Goal: Task Accomplishment & Management: Complete application form

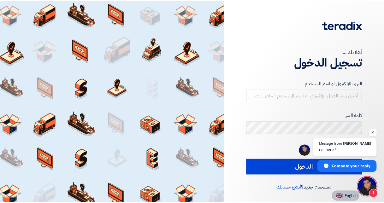
scroll to position [158, 0]
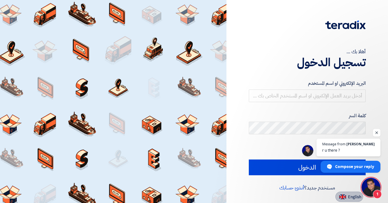
click at [346, 198] on img at bounding box center [343, 197] width 7 height 5
type input "Sign in"
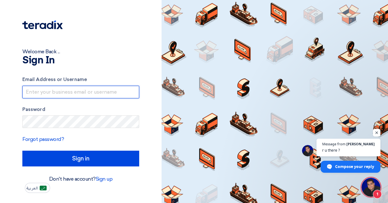
click at [61, 91] on input "text" at bounding box center [80, 92] width 117 height 13
type input "[PERSON_NAME][EMAIL_ADDRESS][PERSON_NAME][DOMAIN_NAME]"
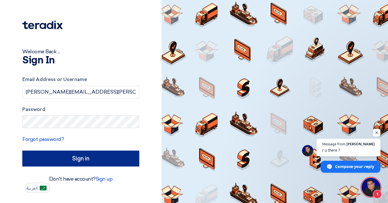
click at [61, 159] on input "Sign in" at bounding box center [80, 159] width 117 height 16
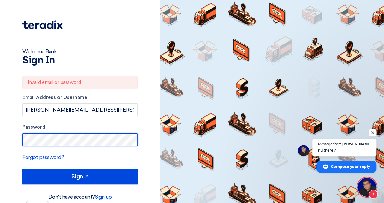
click at [0, 140] on html "Welcome Back ... Sign In Invalid email or password Email Address or Username [P…" at bounding box center [192, 105] width 384 height 211
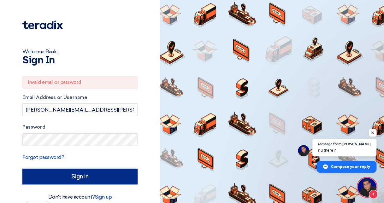
click at [59, 178] on input "Sign in" at bounding box center [79, 177] width 115 height 16
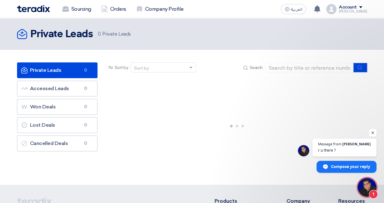
click at [59, 178] on section "Private Leads Private Leads 0 Accessed Leads Accessed Leads 0 Won Deals Won Dea…" at bounding box center [192, 117] width 384 height 135
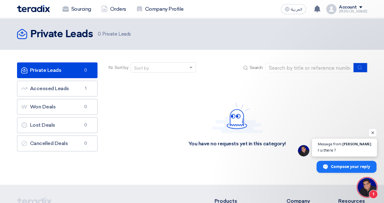
click at [361, 144] on span "[PERSON_NAME]" at bounding box center [356, 143] width 29 height 3
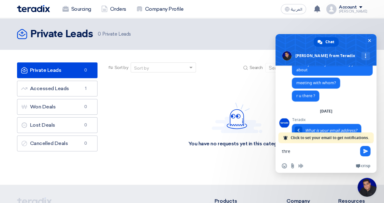
scroll to position [183, 0]
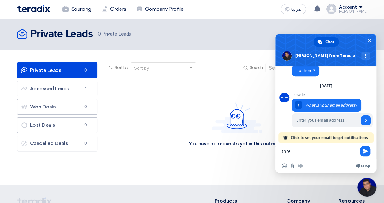
click at [183, 122] on div "You have no requests yet in this category!" at bounding box center [237, 125] width 260 height 95
click at [368, 40] on span "Close chat" at bounding box center [369, 40] width 3 height 4
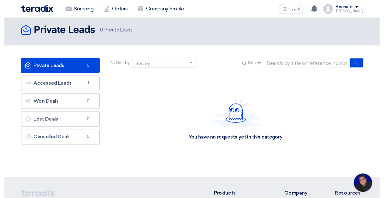
scroll to position [0, 0]
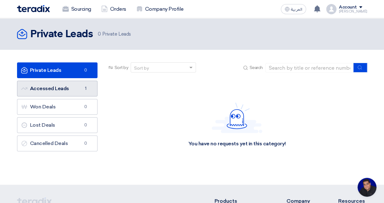
click at [67, 92] on link "Accessed Leads Accessed Leads 1" at bounding box center [57, 89] width 80 height 16
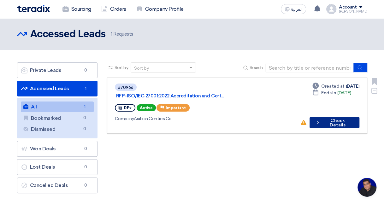
click at [328, 117] on button "Check details Check Details" at bounding box center [333, 122] width 49 height 11
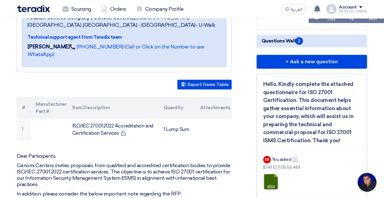
scroll to position [155, 0]
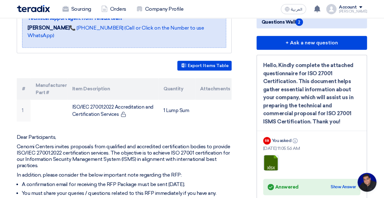
click at [314, 116] on div "Hello, Kindly complete the attached questionnaire for ISO 27001 Certification. …" at bounding box center [311, 93] width 97 height 64
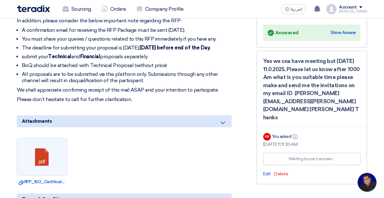
scroll to position [310, 0]
click at [278, 172] on span "Delete" at bounding box center [281, 174] width 14 height 5
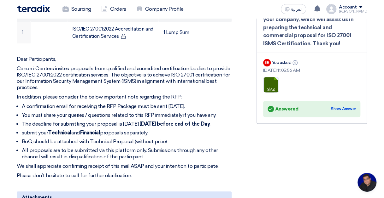
scroll to position [233, 0]
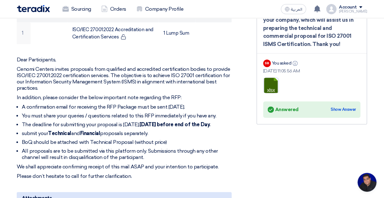
click at [293, 34] on div "Hello, Kindly complete the attached questionnaire for ISO 27001 Certification. …" at bounding box center [311, 16] width 97 height 64
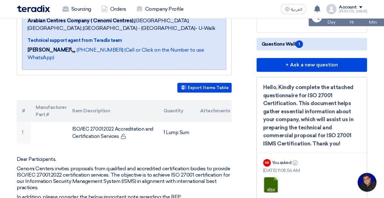
scroll to position [134, 0]
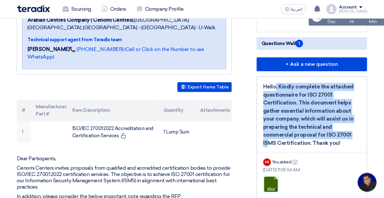
drag, startPoint x: 264, startPoint y: 85, endPoint x: 344, endPoint y: 137, distance: 95.3
click at [344, 137] on div "Hello, Kindly complete the attached questionnaire for ISO 27001 Certification. …" at bounding box center [311, 115] width 97 height 64
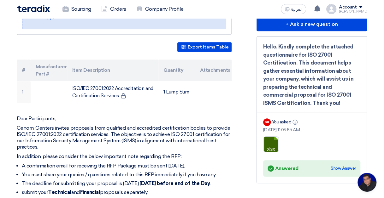
click at [297, 147] on ul "xlsx" at bounding box center [311, 144] width 97 height 22
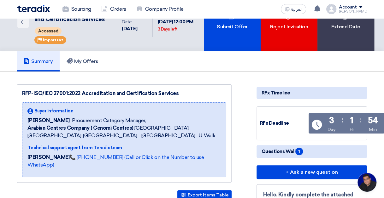
scroll to position [25, 0]
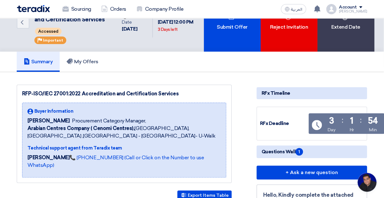
click at [153, 154] on p "[PERSON_NAME] 📞 [PHONE_NUMBER] (Call or Click on the Number to use WhatsApp)" at bounding box center [123, 161] width 193 height 15
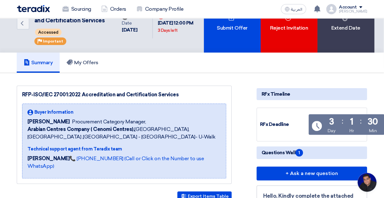
scroll to position [0, 0]
